Goal: Task Accomplishment & Management: Complete application form

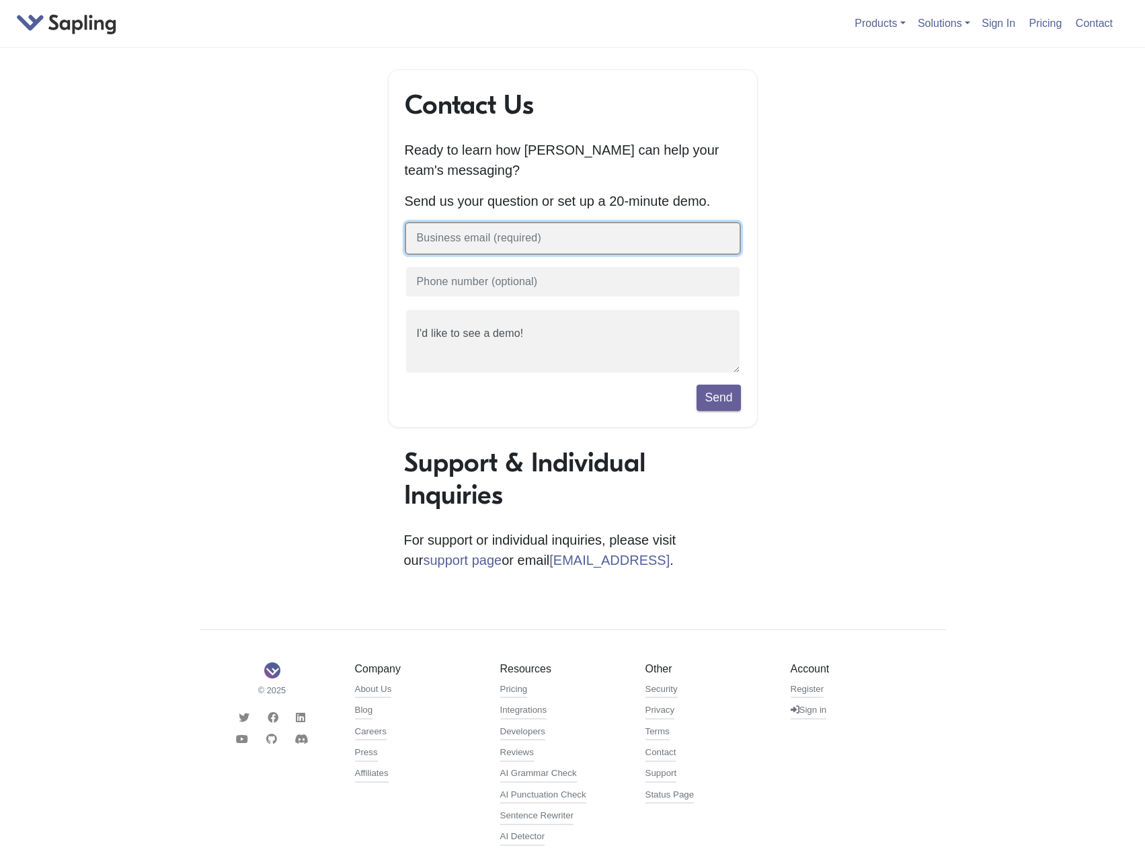
click at [655, 246] on input "text" at bounding box center [573, 238] width 336 height 33
type input "jlemos@chconline.org"
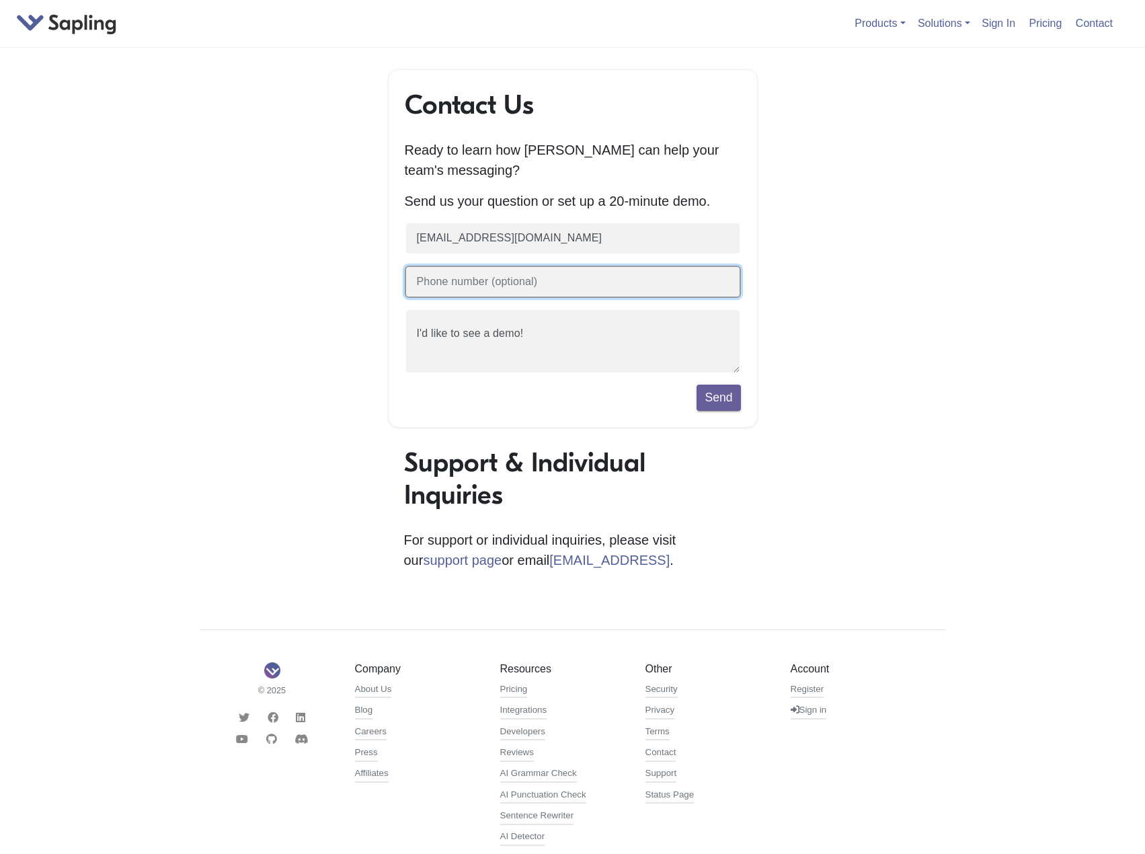
click at [600, 278] on input "text" at bounding box center [573, 282] width 336 height 33
type input "650-702-2488"
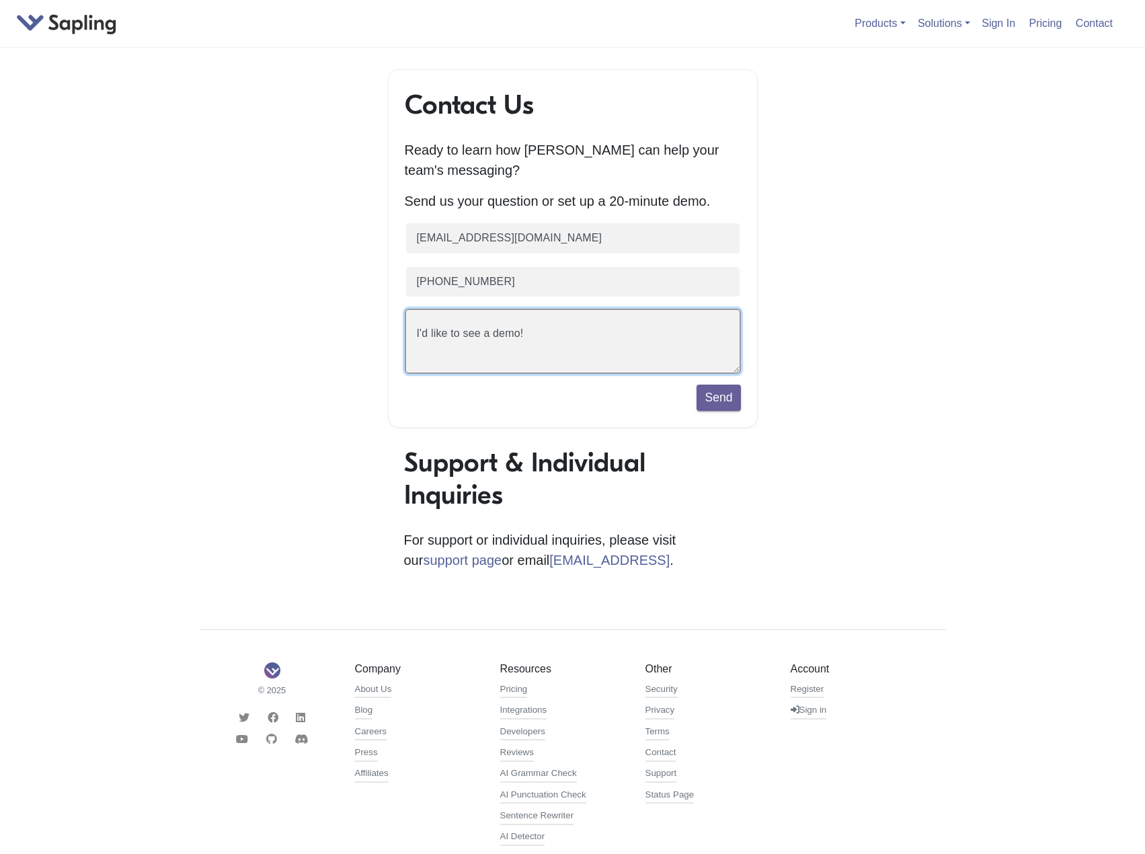
click at [520, 350] on textarea "I'd like to see a demo!" at bounding box center [573, 341] width 336 height 65
drag, startPoint x: 547, startPoint y: 340, endPoint x: 220, endPoint y: 325, distance: 327.7
click at [220, 325] on div "Contact Us Ready to learn how Sapling can help your team's messaging? Send us y…" at bounding box center [573, 474] width 766 height 811
type textarea "I'd like to set up a demo."
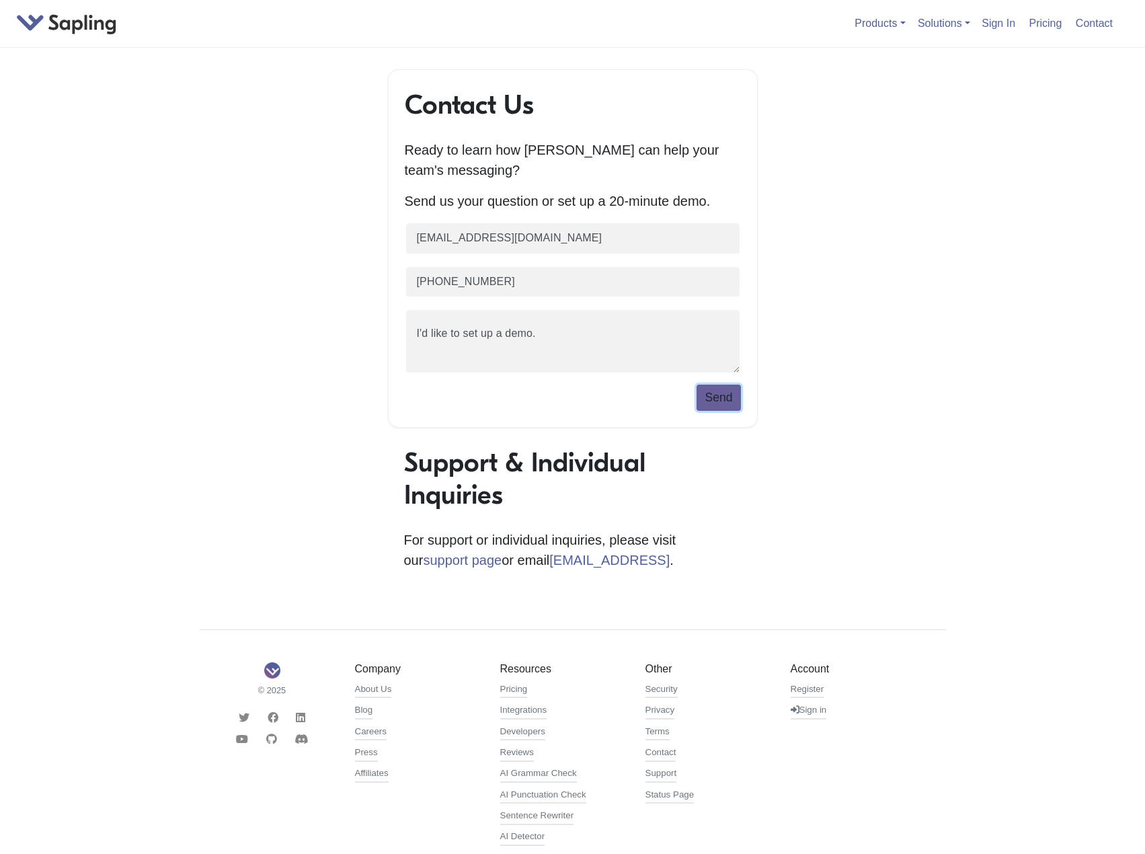
click at [720, 405] on button "Send" at bounding box center [718, 397] width 44 height 26
